Goal: Information Seeking & Learning: Learn about a topic

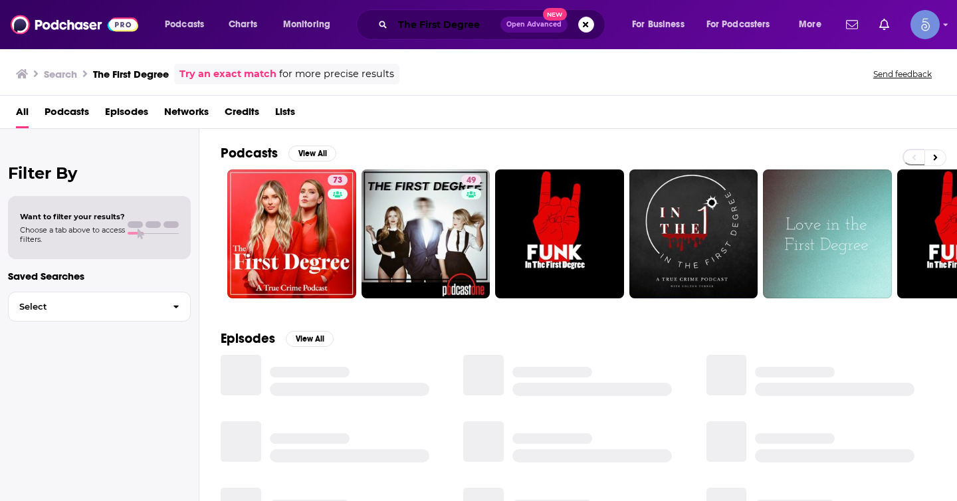
click at [447, 20] on input "The First Degree" at bounding box center [447, 24] width 108 height 21
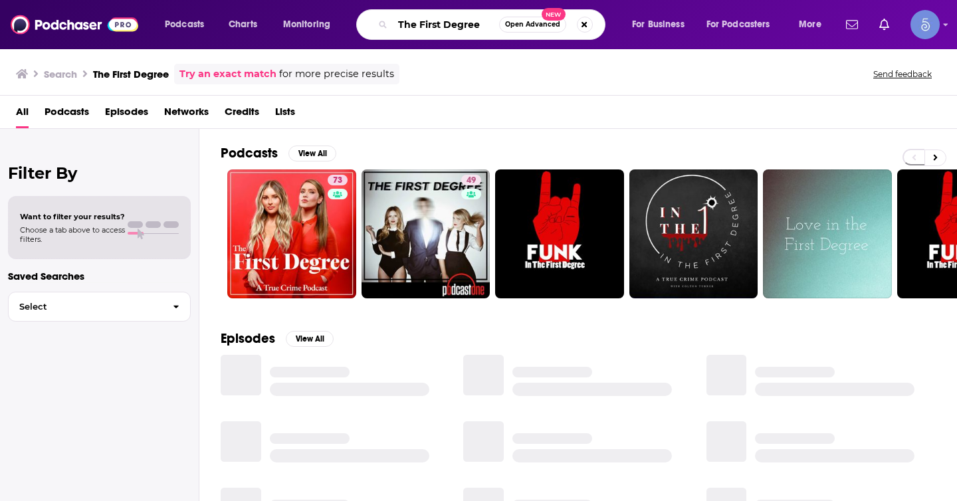
click at [447, 20] on input "The First Degree" at bounding box center [446, 24] width 106 height 21
paste input "Griefcast"
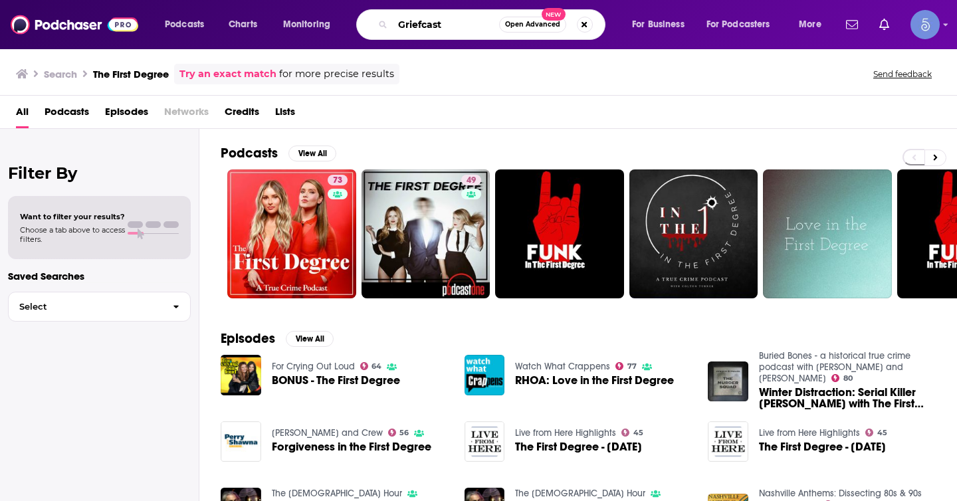
type input "Griefcast"
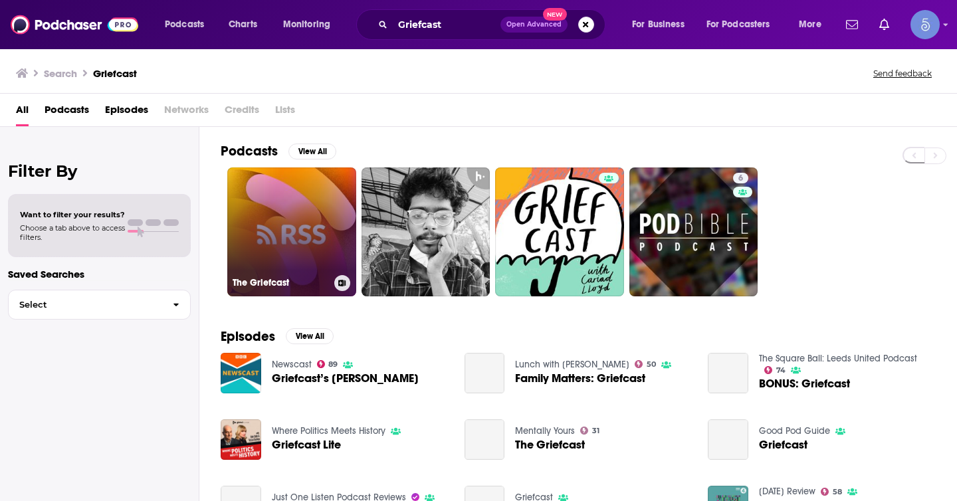
click at [288, 209] on link "The Griefcast" at bounding box center [291, 231] width 129 height 129
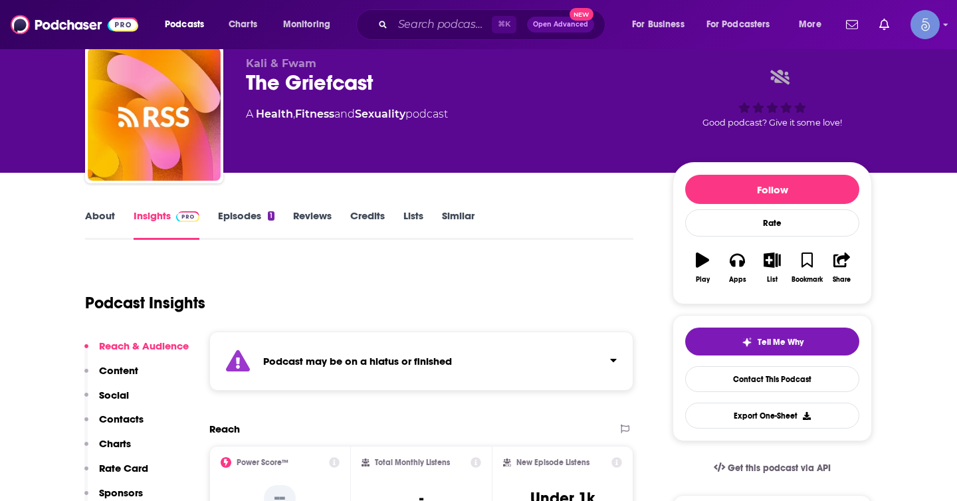
scroll to position [43, 0]
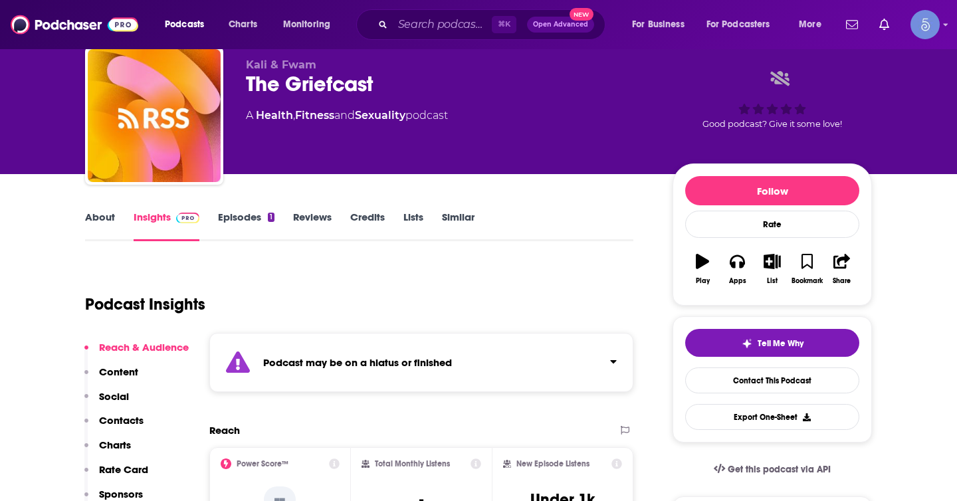
click at [499, 360] on div "Podcast may be on a hiatus or finished" at bounding box center [421, 362] width 424 height 59
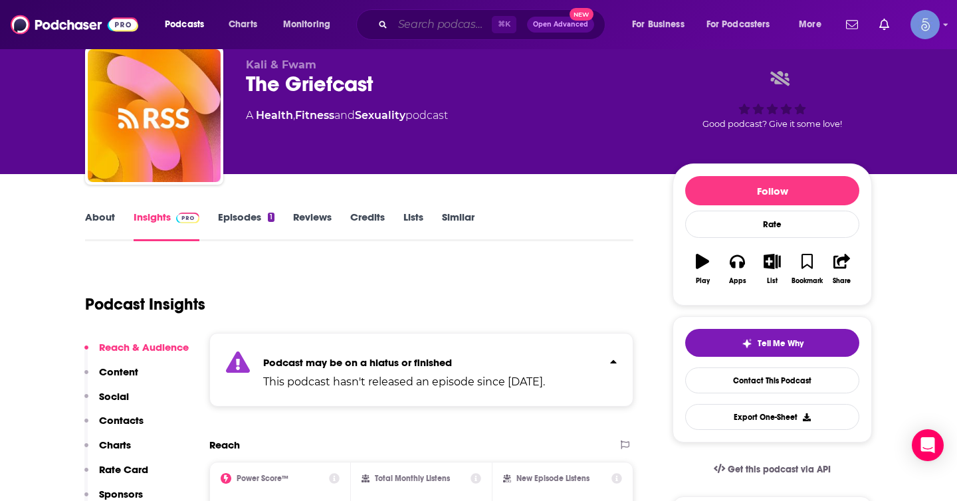
click at [461, 29] on input "Search podcasts, credits, & more..." at bounding box center [442, 24] width 99 height 21
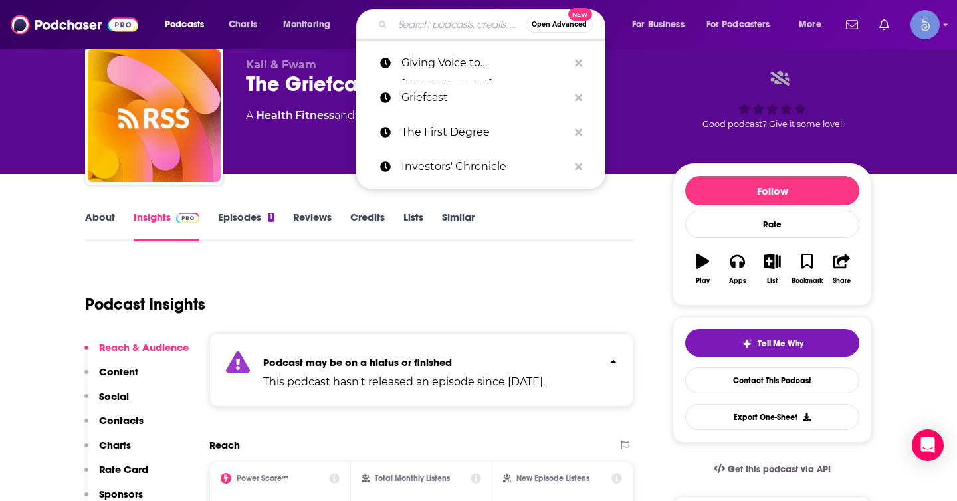
paste input "What's Your Grief Podcast"
type input "What's Your Grief Podcast"
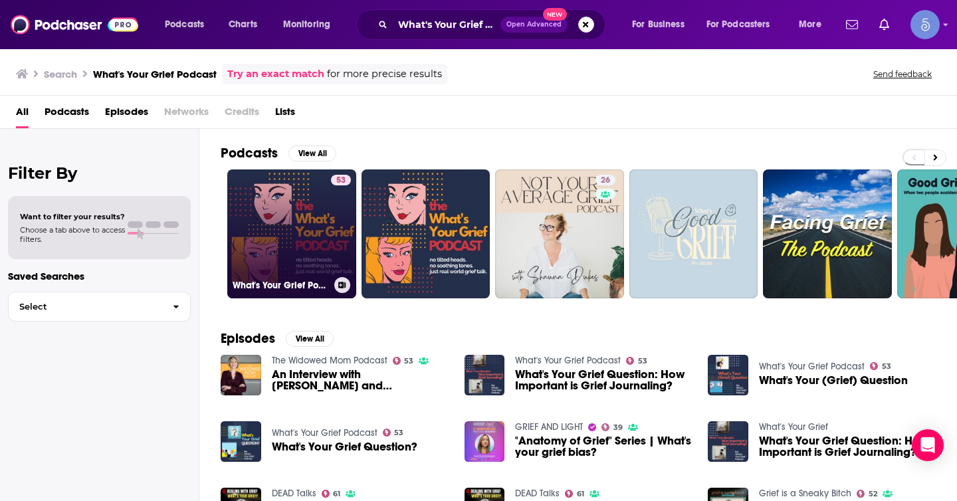
click at [302, 206] on link "53 What's Your Grief Podcast" at bounding box center [291, 233] width 129 height 129
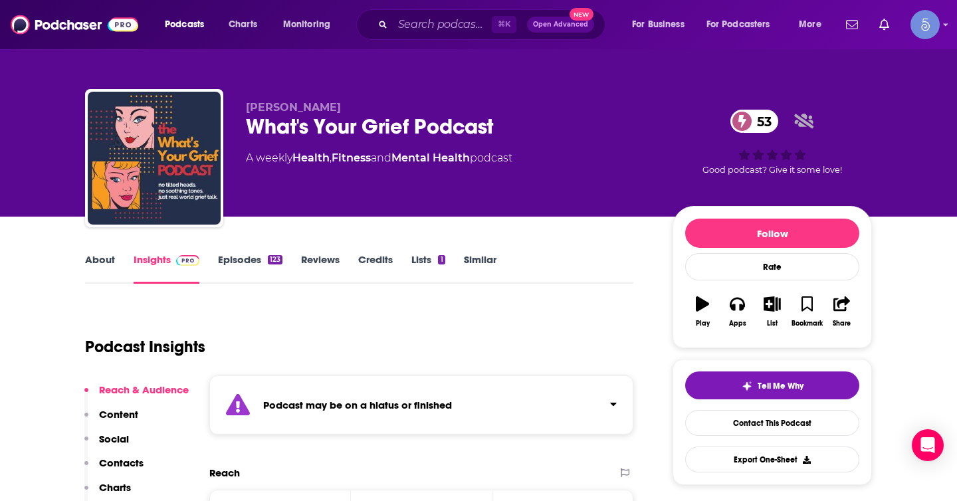
scroll to position [88, 0]
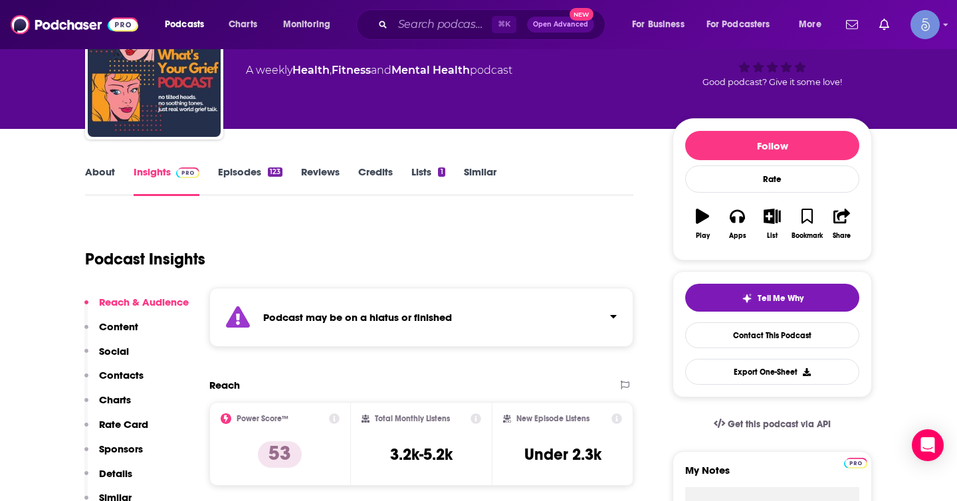
click at [501, 306] on div "Podcast may be on a hiatus or finished" at bounding box center [421, 317] width 424 height 59
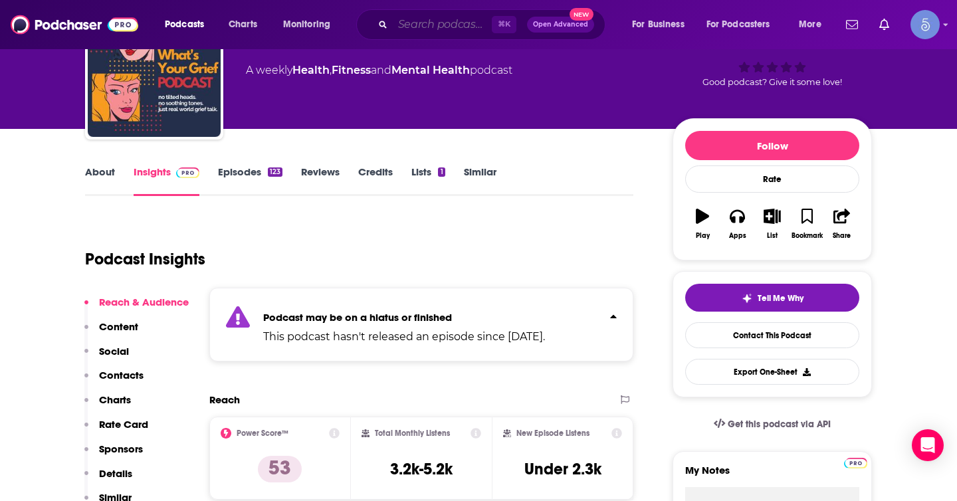
click at [462, 26] on input "Search podcasts, credits, & more..." at bounding box center [442, 24] width 99 height 21
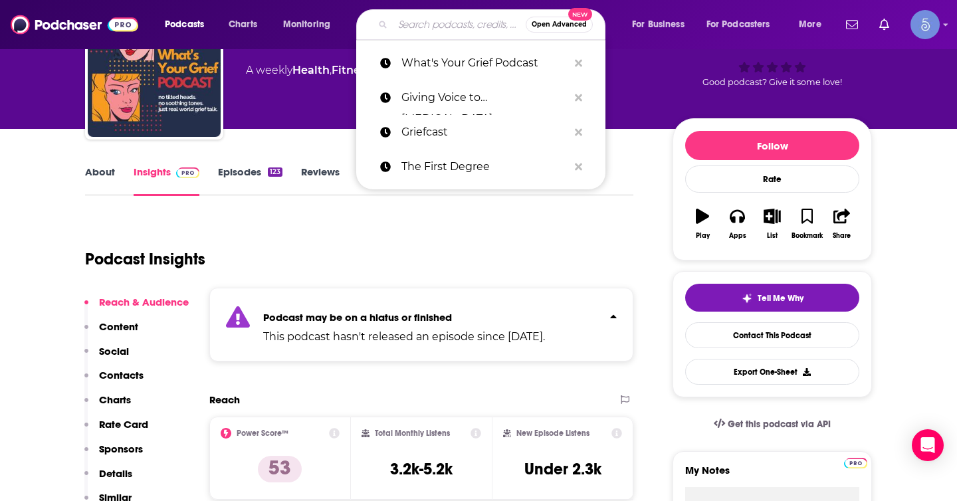
paste input "The Trauma Therapist Podcast"
type input "The Trauma Therapist Podcast"
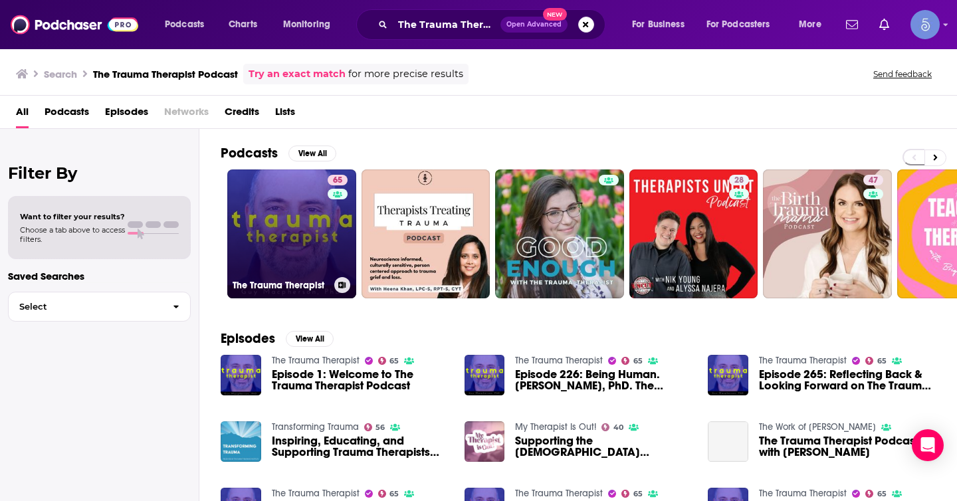
click at [309, 241] on link "65 The Trauma Therapist" at bounding box center [291, 233] width 129 height 129
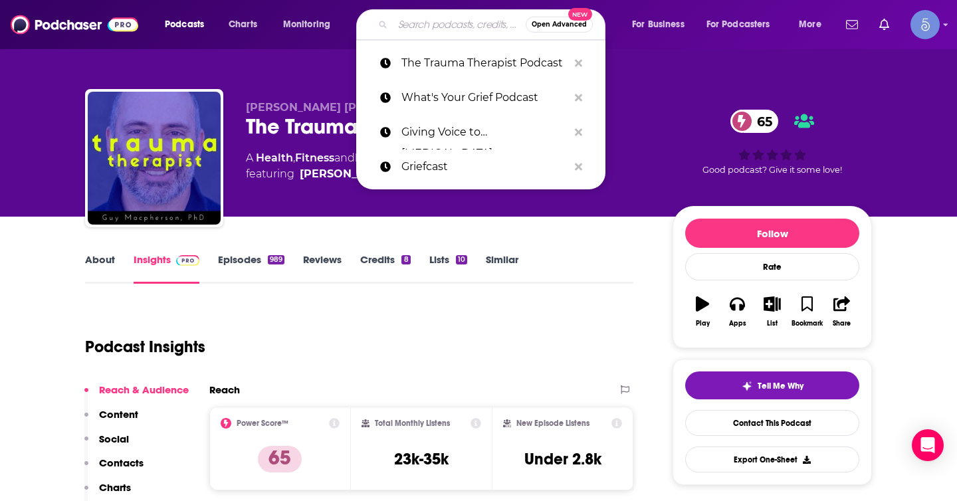
click at [456, 25] on input "Search podcasts, credits, & more..." at bounding box center [459, 24] width 133 height 21
paste input "What’s Your Grief?"
type input "What’s Your Grief?"
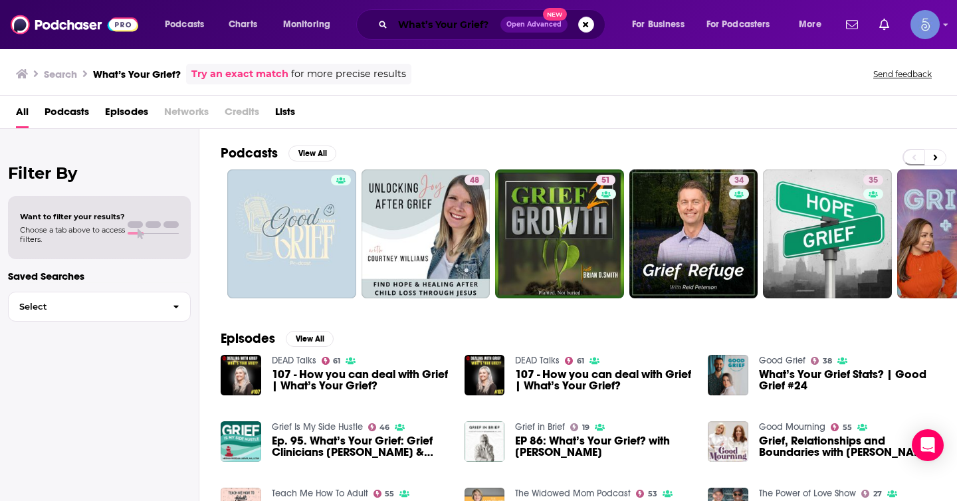
click at [478, 27] on input "What’s Your Grief?" at bounding box center [447, 24] width 108 height 21
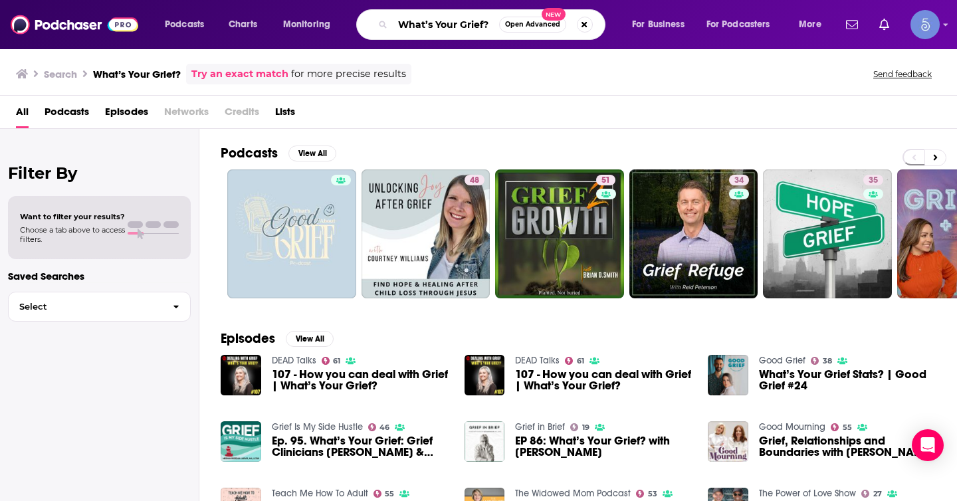
click at [478, 27] on input "What’s Your Grief?" at bounding box center [446, 24] width 106 height 21
paste input "The Future of Everything (WSJ)"
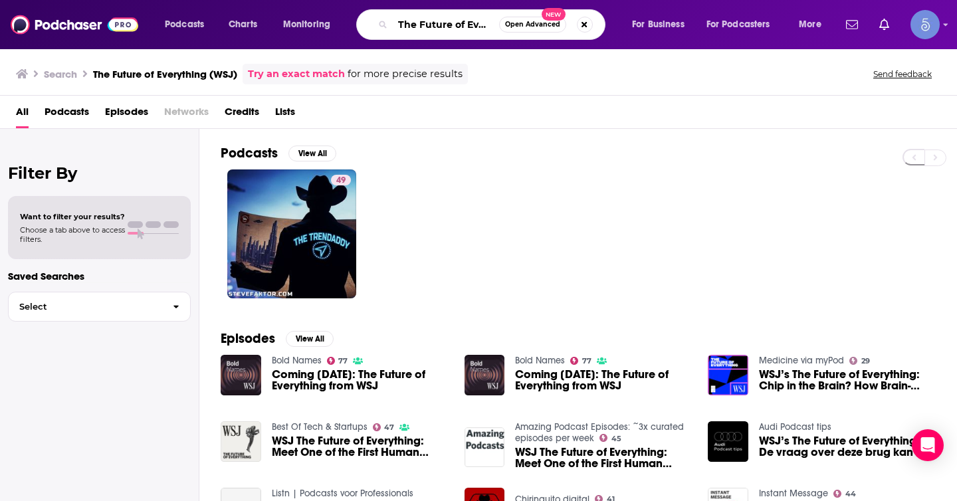
click at [457, 22] on input "The Future of Everything (WSJ)" at bounding box center [446, 24] width 106 height 21
click at [465, 23] on input "The Future of Everything (WSJ)" at bounding box center [446, 24] width 106 height 21
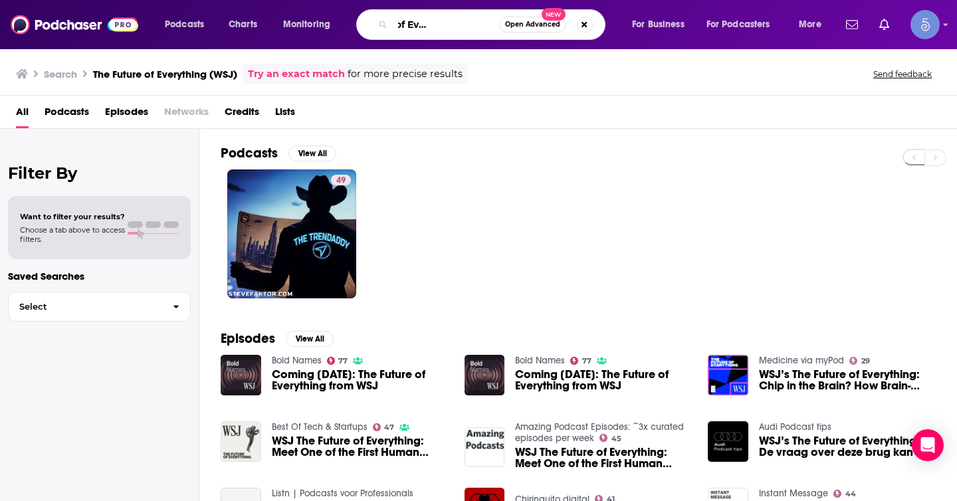
drag, startPoint x: 479, startPoint y: 25, endPoint x: 557, endPoint y: 27, distance: 77.8
click at [557, 27] on div "The Future of Everything (WSJ) Open Advanced New" at bounding box center [480, 24] width 249 height 31
click at [461, 21] on input "The Future of Everything (WSJ)" at bounding box center [446, 24] width 106 height 21
drag, startPoint x: 461, startPoint y: 24, endPoint x: 494, endPoint y: 27, distance: 33.3
click at [494, 27] on input "The Future of Everything (WSJ)" at bounding box center [446, 24] width 106 height 21
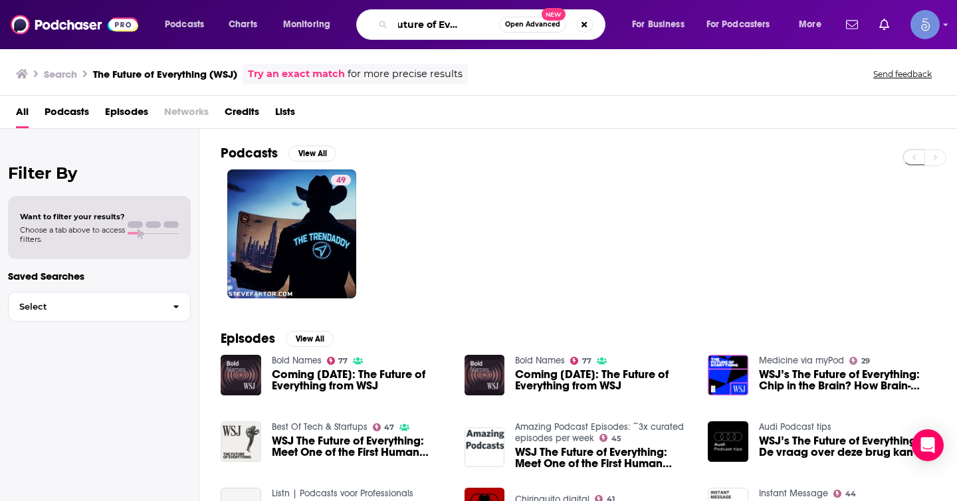
scroll to position [0, 27]
type input "The Future of Everything"
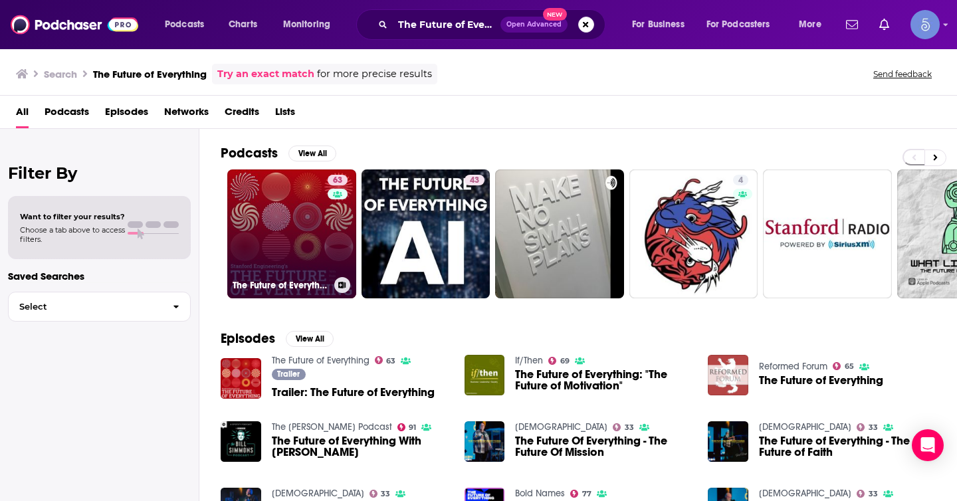
click at [254, 274] on link "63 The Future of Everything" at bounding box center [291, 233] width 129 height 129
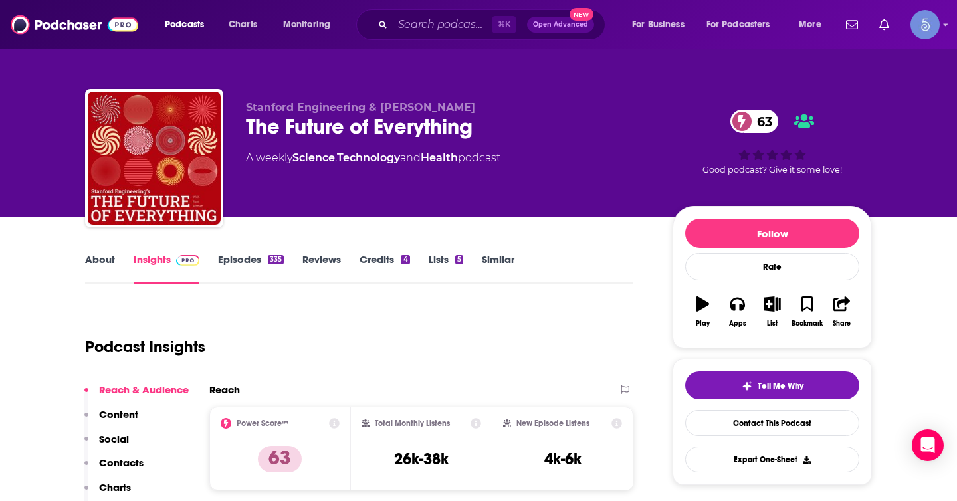
click at [326, 128] on div "The Future of Everything 63" at bounding box center [448, 127] width 405 height 26
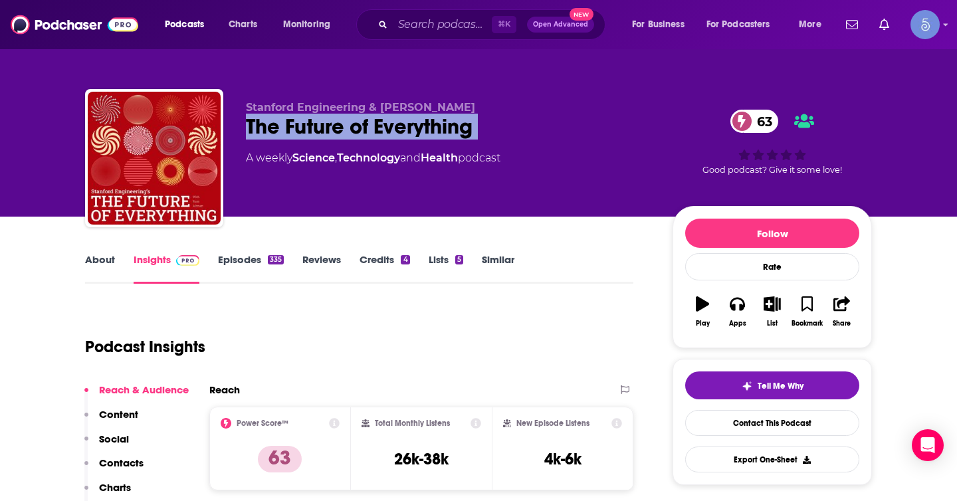
click at [326, 128] on div "The Future of Everything 63" at bounding box center [448, 127] width 405 height 26
copy div "The Future of Everything 63"
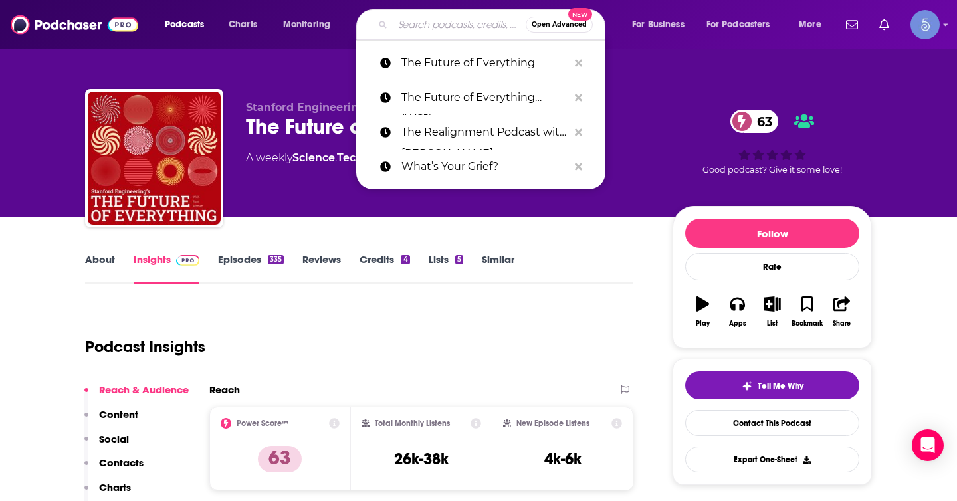
click at [437, 31] on input "Search podcasts, credits, & more..." at bounding box center [459, 24] width 133 height 21
paste input "Precision: The HealthCast"
type input "Precision: The HealthCast"
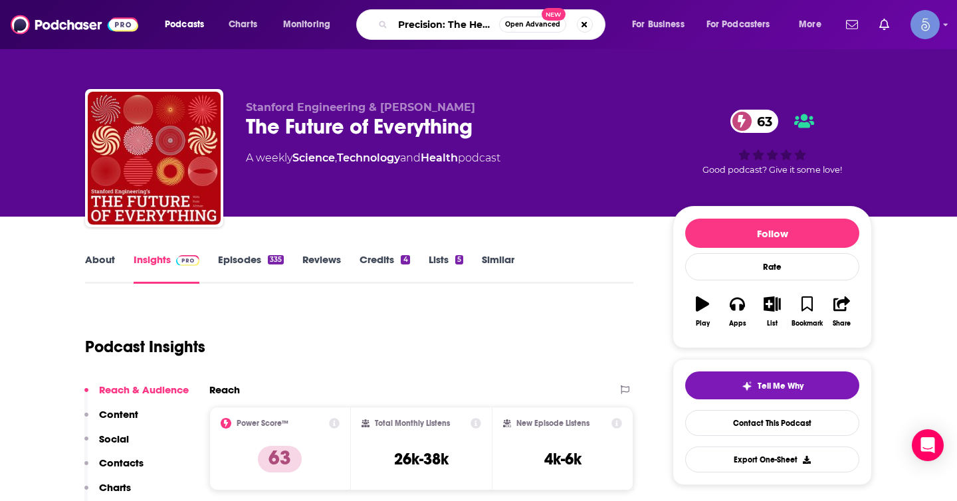
scroll to position [0, 33]
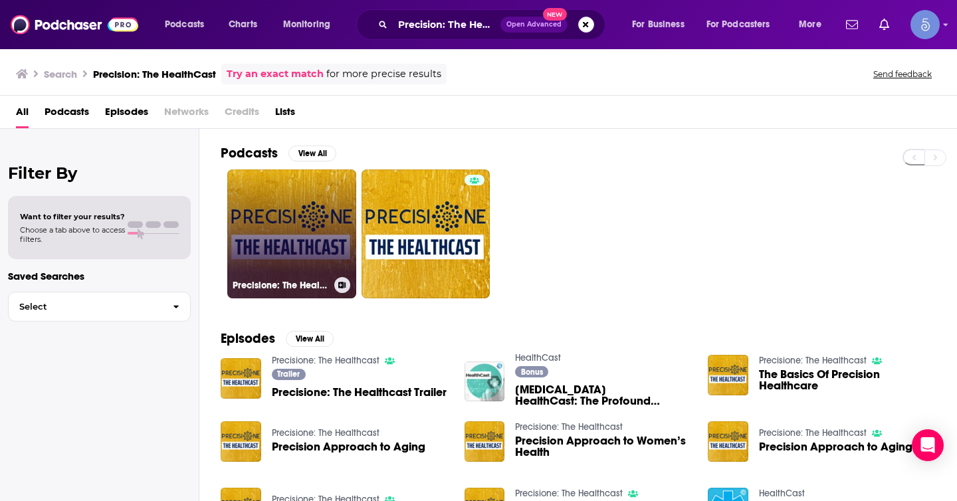
click at [336, 228] on link "Precisione: The Healthcast" at bounding box center [291, 233] width 129 height 129
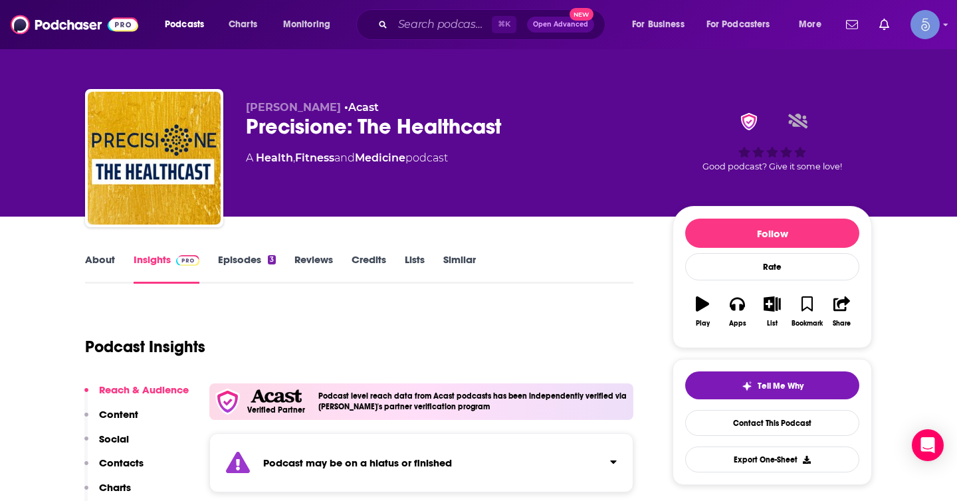
click at [586, 461] on div "Podcast may be on a hiatus or finished" at bounding box center [421, 462] width 424 height 59
click at [455, 21] on input "Search podcasts, credits, & more..." at bounding box center [442, 24] width 99 height 21
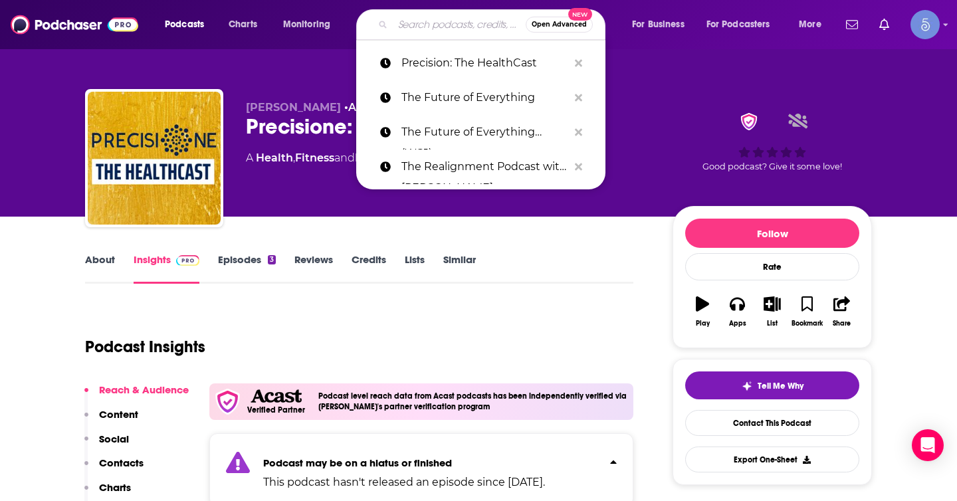
paste input "Precisione: The Healthcast"
type input "Precisione: The Healthcast"
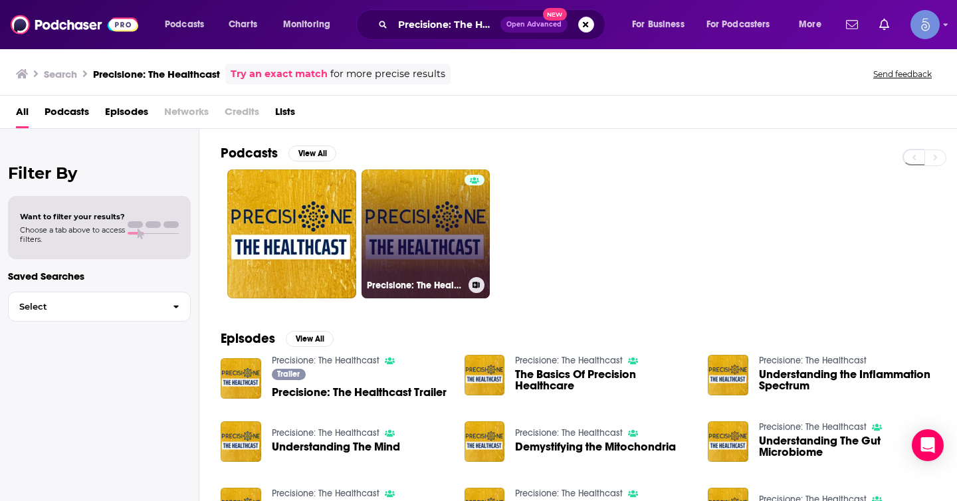
click at [435, 229] on link "Precisione: The Healthcast" at bounding box center [426, 233] width 129 height 129
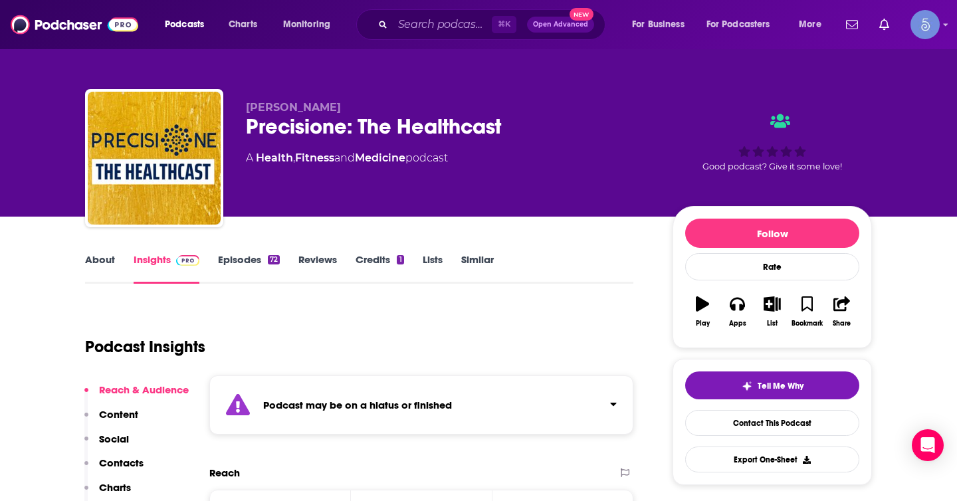
click at [427, 402] on strong "Podcast may be on a hiatus or finished" at bounding box center [357, 405] width 189 height 13
click at [459, 21] on input "Search podcasts, credits, & more..." at bounding box center [442, 24] width 99 height 21
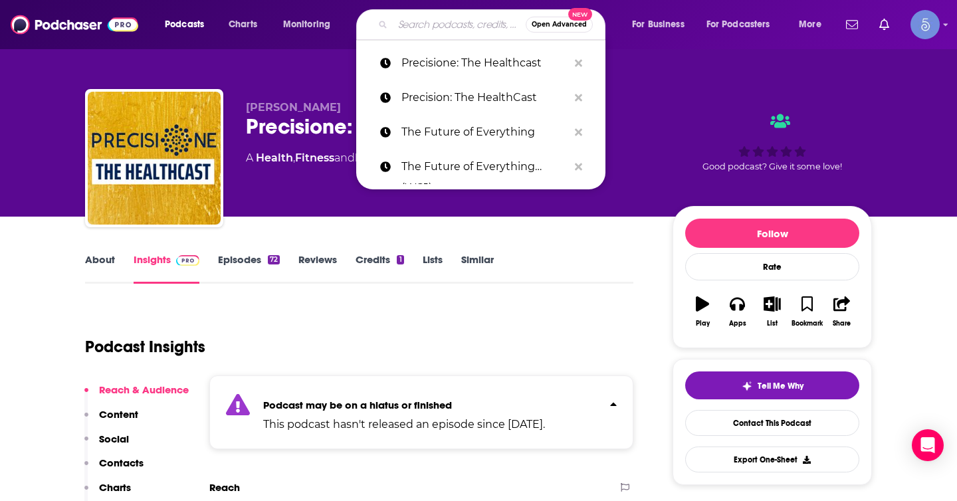
paste input "Healthcare Happy Hour"
type input "Healthcare Happy Hour"
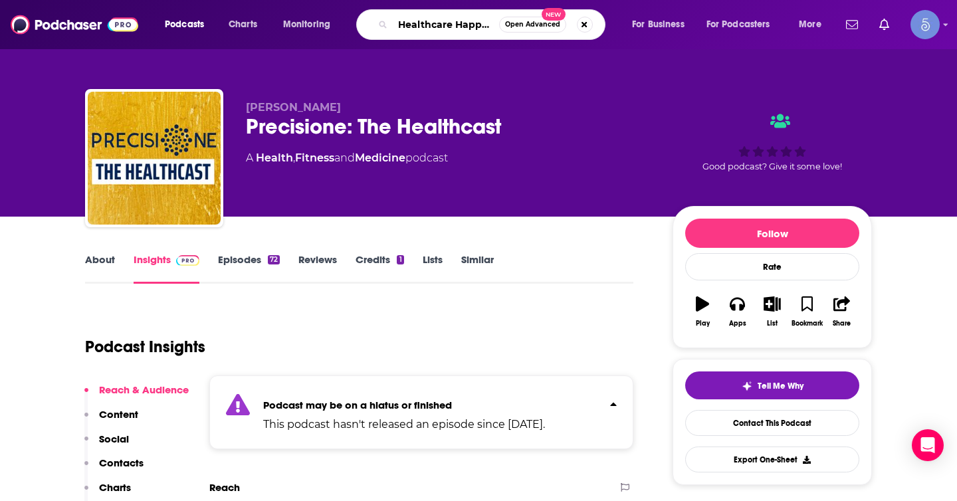
scroll to position [0, 23]
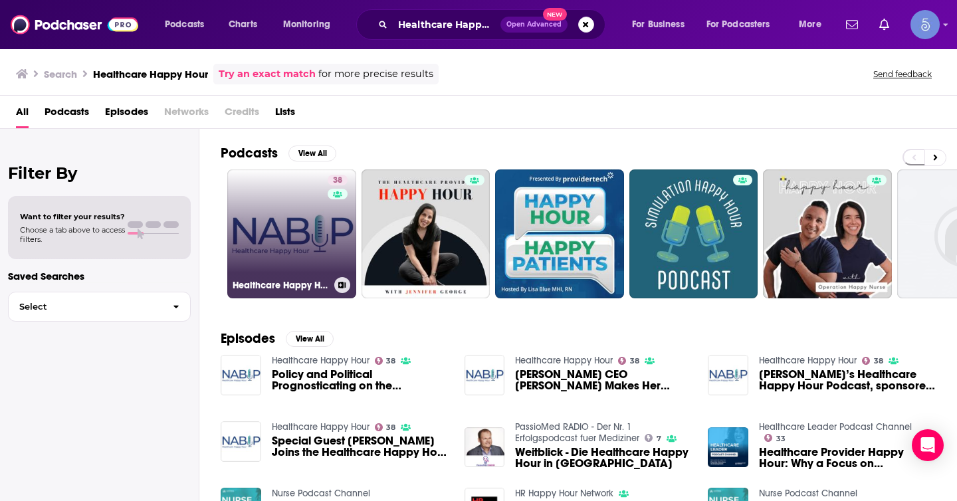
click at [308, 221] on link "38 Healthcare Happy Hour" at bounding box center [291, 233] width 129 height 129
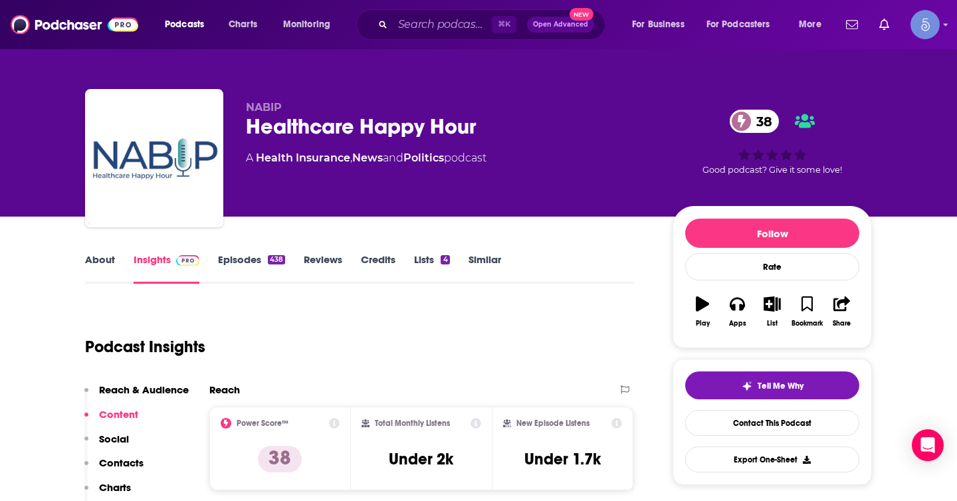
click at [441, 124] on div "Healthcare Happy Hour 38" at bounding box center [448, 127] width 405 height 26
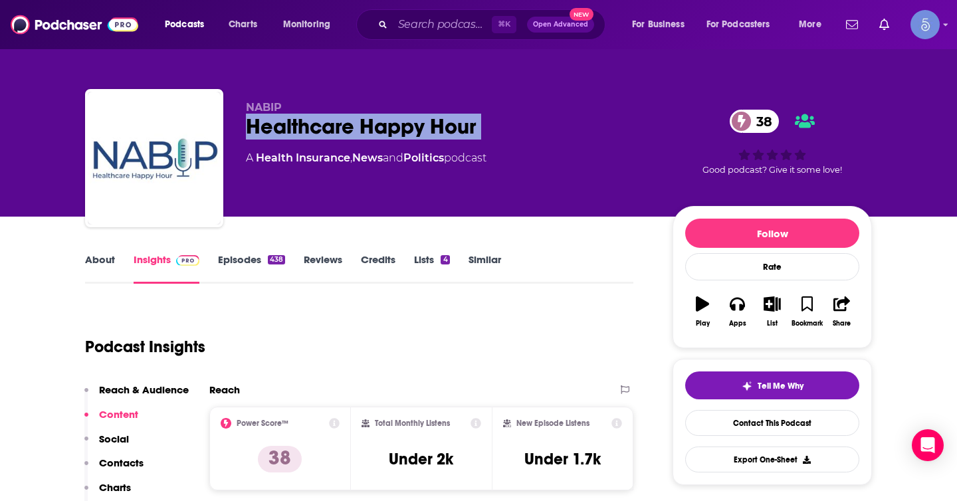
click at [441, 124] on div "Healthcare Happy Hour 38" at bounding box center [448, 127] width 405 height 26
copy div "Healthcare Happy Hour 38"
